Goal: Information Seeking & Learning: Learn about a topic

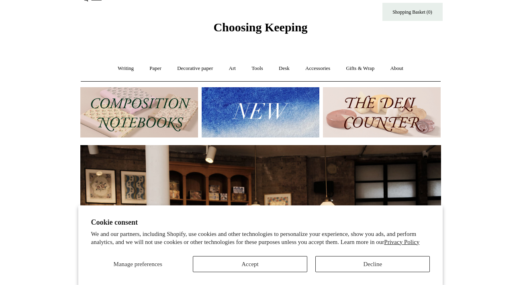
scroll to position [16, 0]
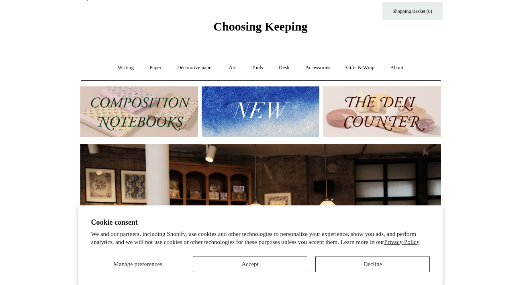
click at [243, 263] on button "Accept" at bounding box center [250, 264] width 114 height 16
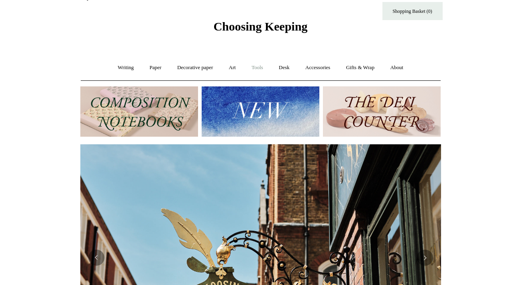
scroll to position [0, 361]
click at [254, 71] on link "Tools +" at bounding box center [257, 67] width 26 height 21
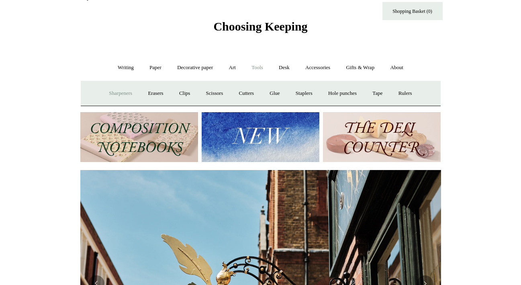
click at [111, 92] on link "Sharpeners" at bounding box center [121, 93] width 38 height 21
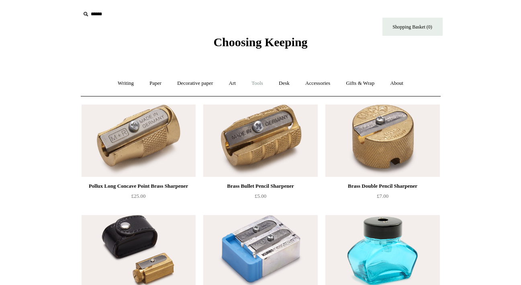
click at [257, 83] on link "Tools +" at bounding box center [257, 83] width 26 height 21
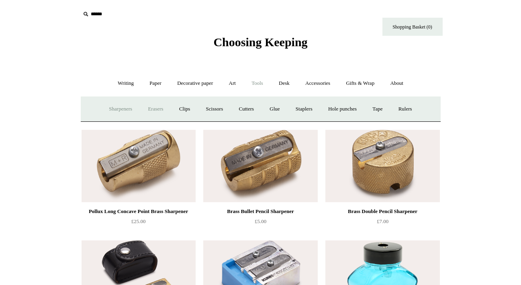
click at [153, 108] on link "Erasers" at bounding box center [156, 108] width 30 height 21
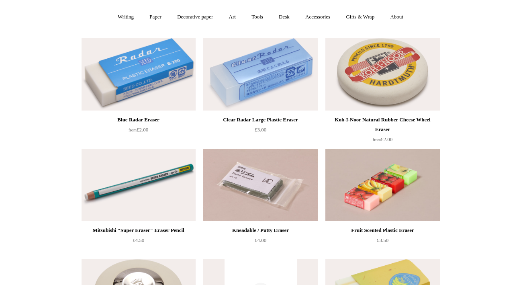
scroll to position [28, 0]
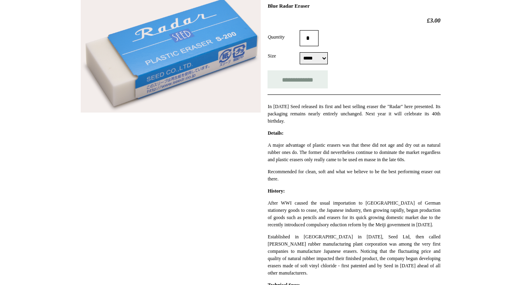
scroll to position [29, 0]
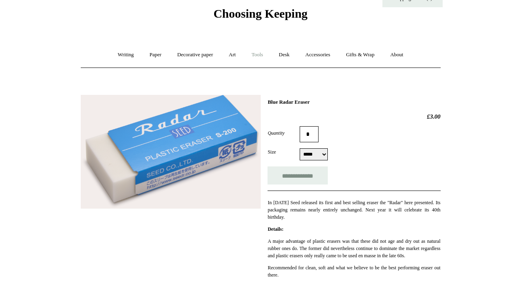
click at [264, 51] on link "Tools +" at bounding box center [257, 54] width 26 height 21
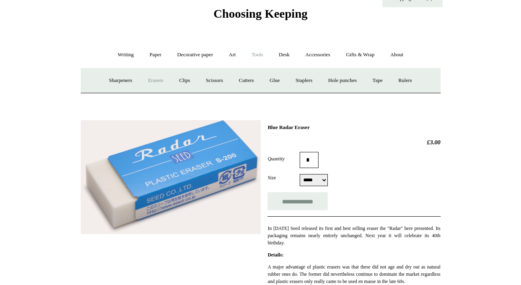
click at [156, 79] on link "Erasers" at bounding box center [156, 80] width 30 height 21
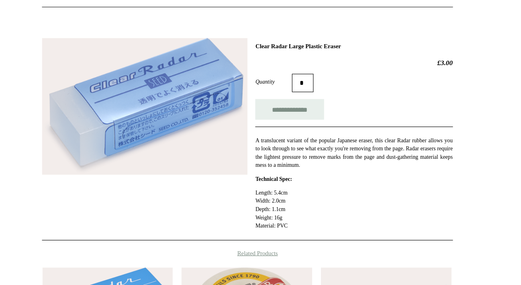
scroll to position [69, 0]
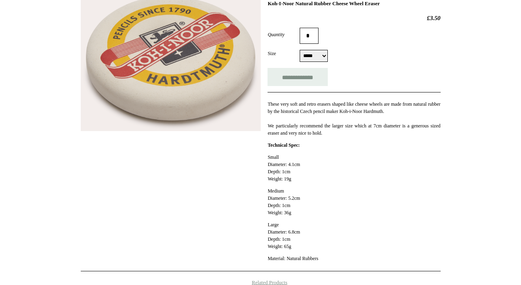
scroll to position [129, 0]
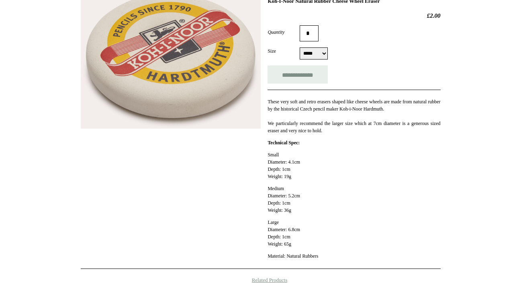
select select "*****"
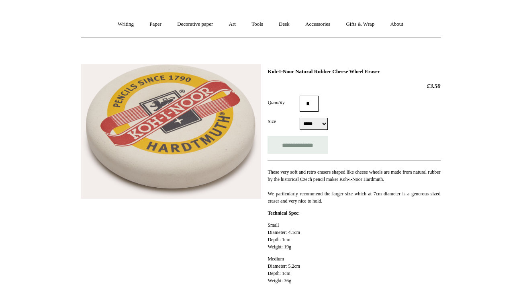
scroll to position [34, 0]
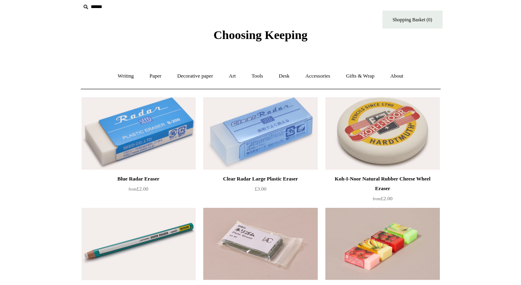
scroll to position [8, 0]
click at [147, 111] on img at bounding box center [139, 133] width 114 height 72
